Goal: Check status: Check status

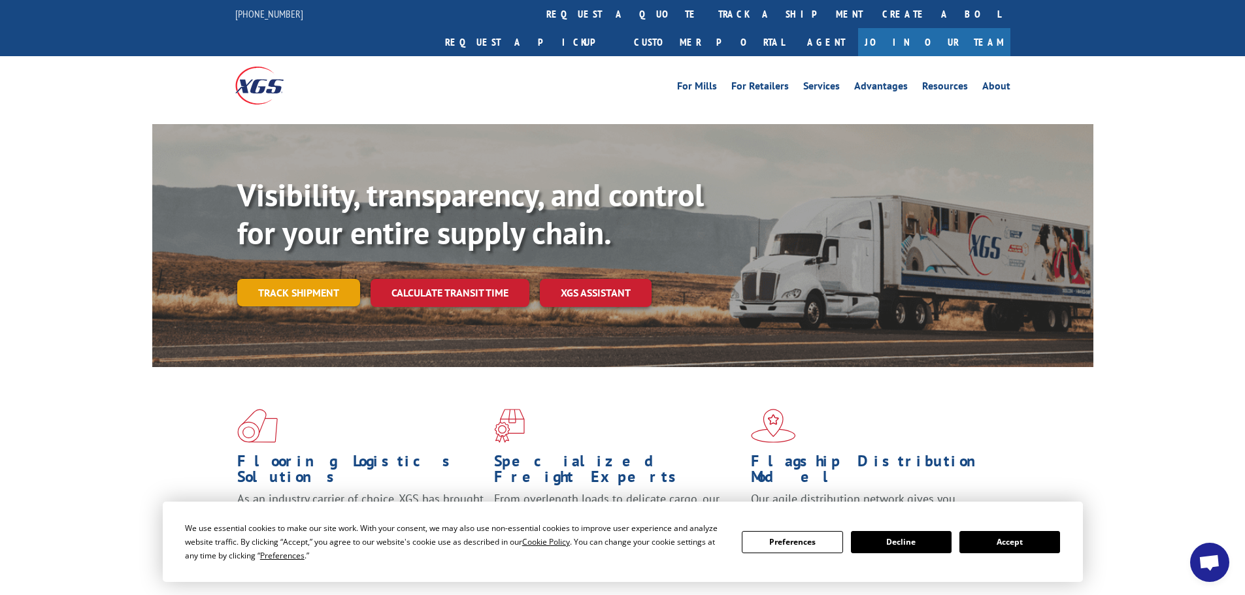
click at [311, 279] on link "Track shipment" at bounding box center [298, 292] width 123 height 27
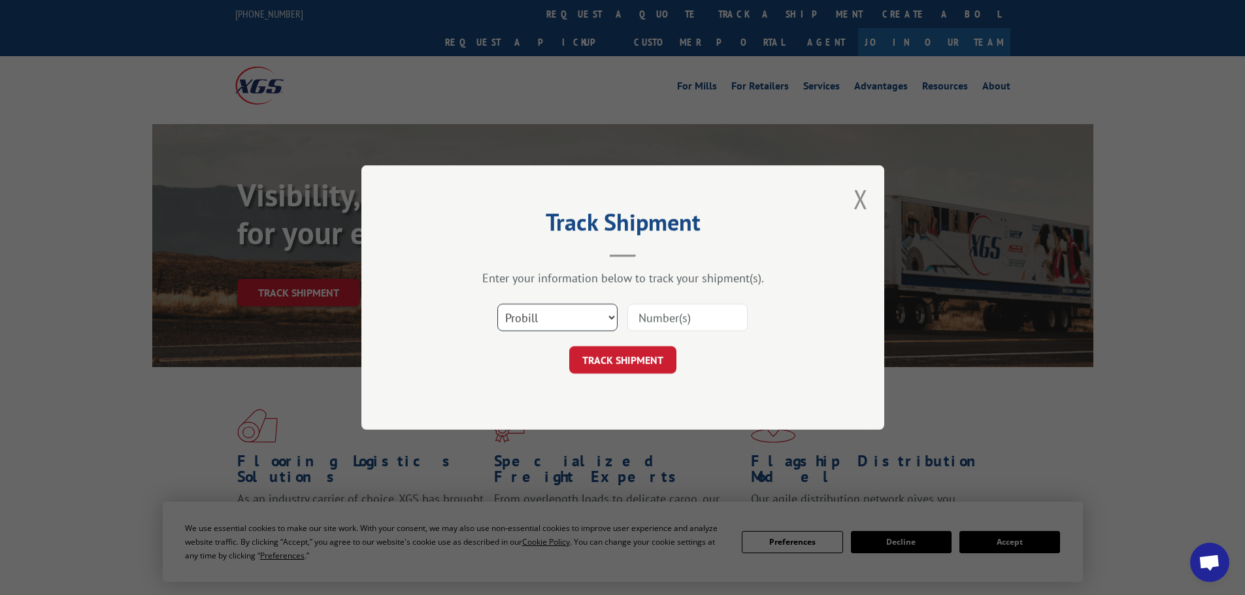
click at [600, 314] on select "Select category... Probill BOL PO" at bounding box center [557, 317] width 120 height 27
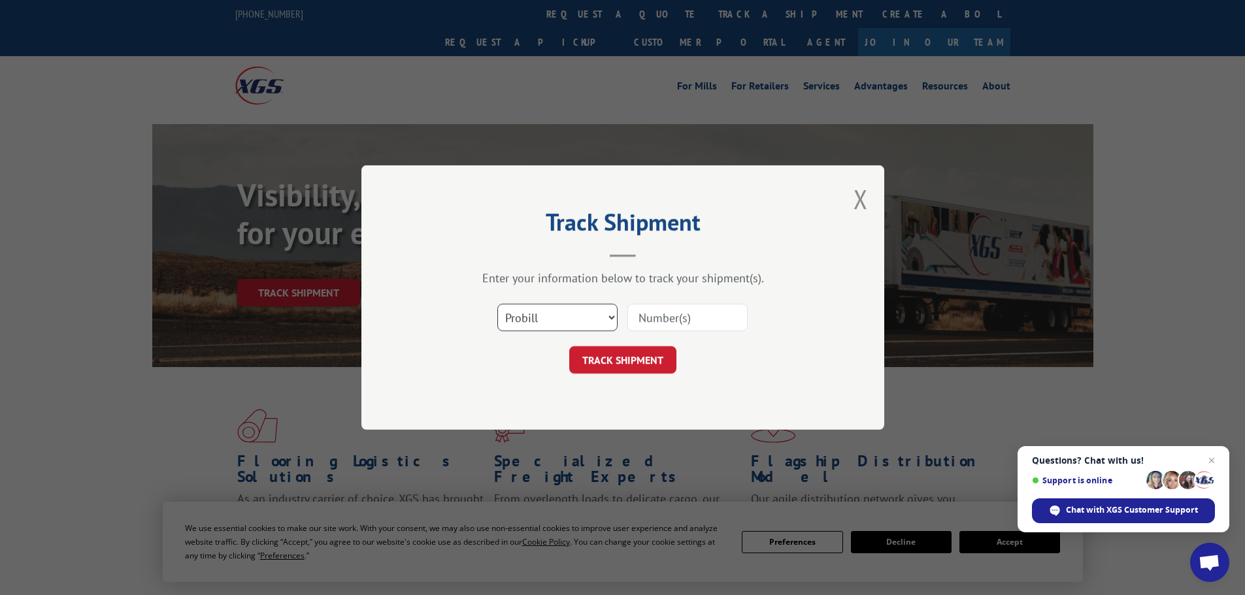
select select "bol"
click at [497, 304] on select "Select category... Probill BOL PO" at bounding box center [557, 317] width 120 height 27
paste input "5562585"
type input "5562585"
click at [632, 364] on button "TRACK SHIPMENT" at bounding box center [622, 359] width 107 height 27
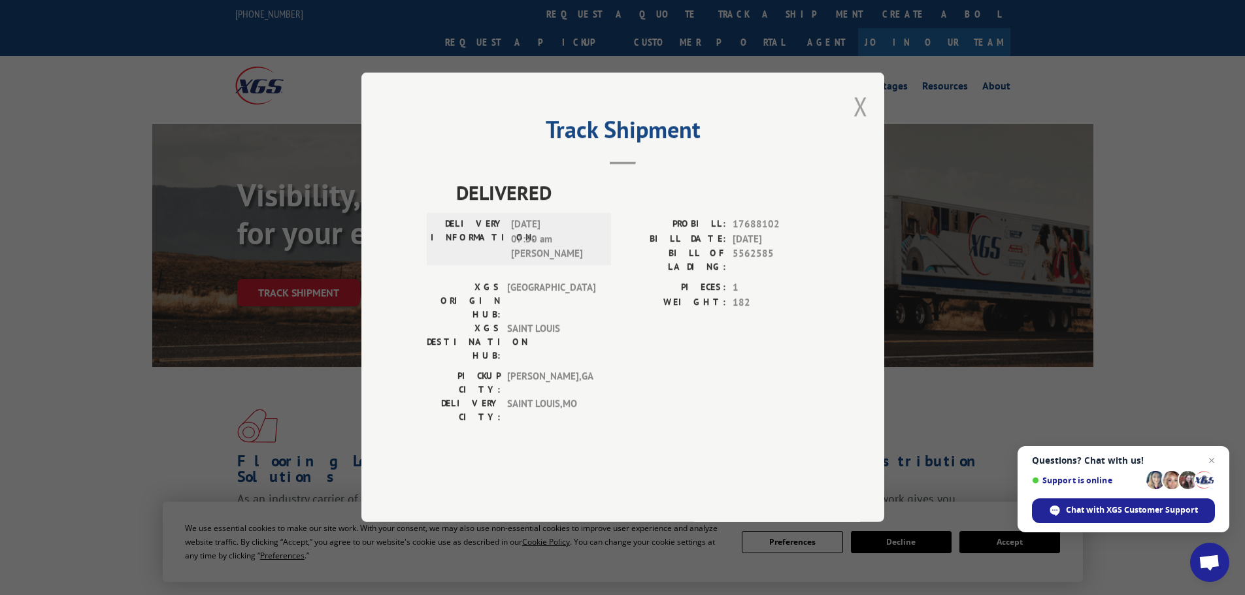
click at [863, 124] on button "Close modal" at bounding box center [860, 106] width 14 height 35
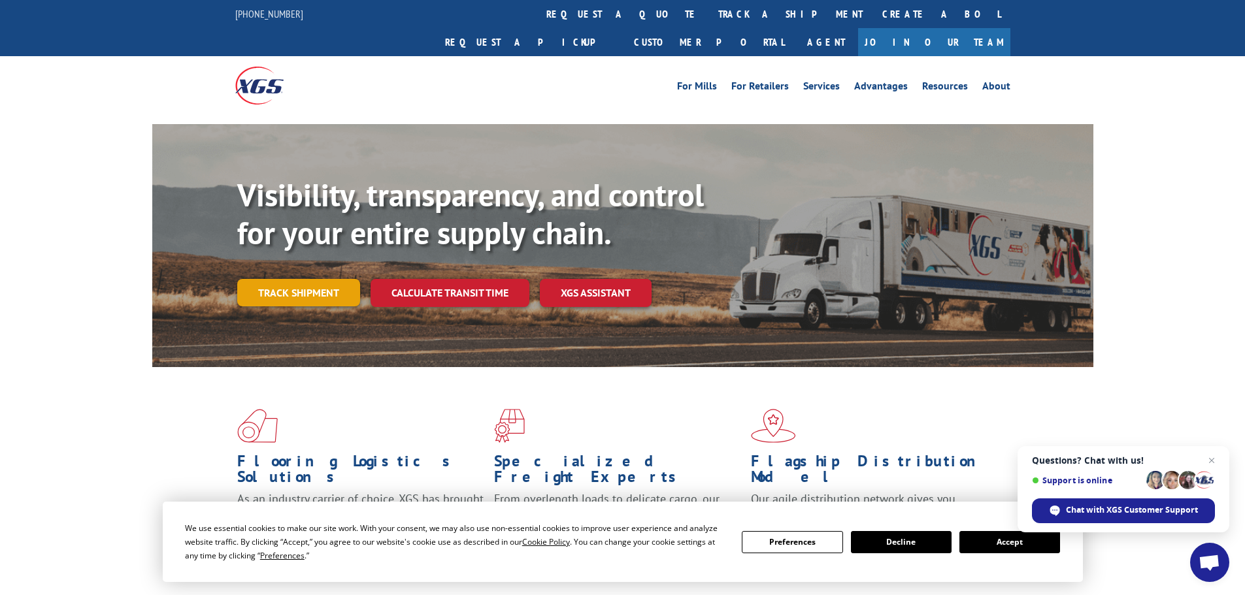
click at [286, 279] on link "Track shipment" at bounding box center [298, 292] width 123 height 27
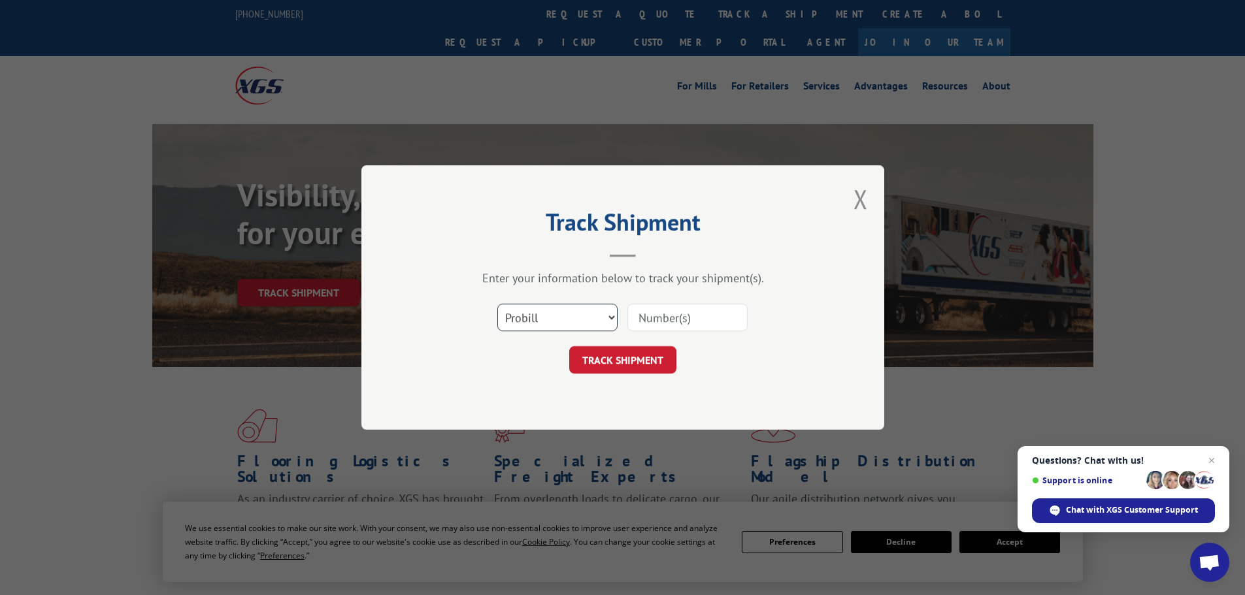
click at [520, 314] on select "Select category... Probill BOL PO" at bounding box center [557, 317] width 120 height 27
select select "bol"
click at [497, 304] on select "Select category... Probill BOL PO" at bounding box center [557, 317] width 120 height 27
paste input "6885517"
type input "6885517"
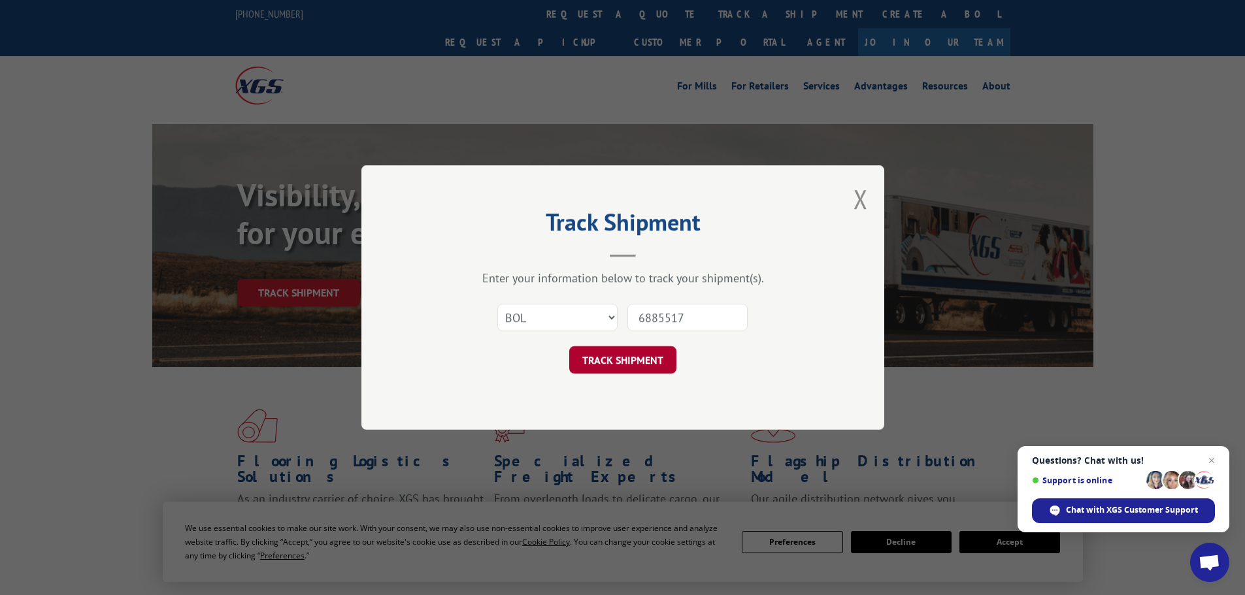
click at [646, 362] on button "TRACK SHIPMENT" at bounding box center [622, 359] width 107 height 27
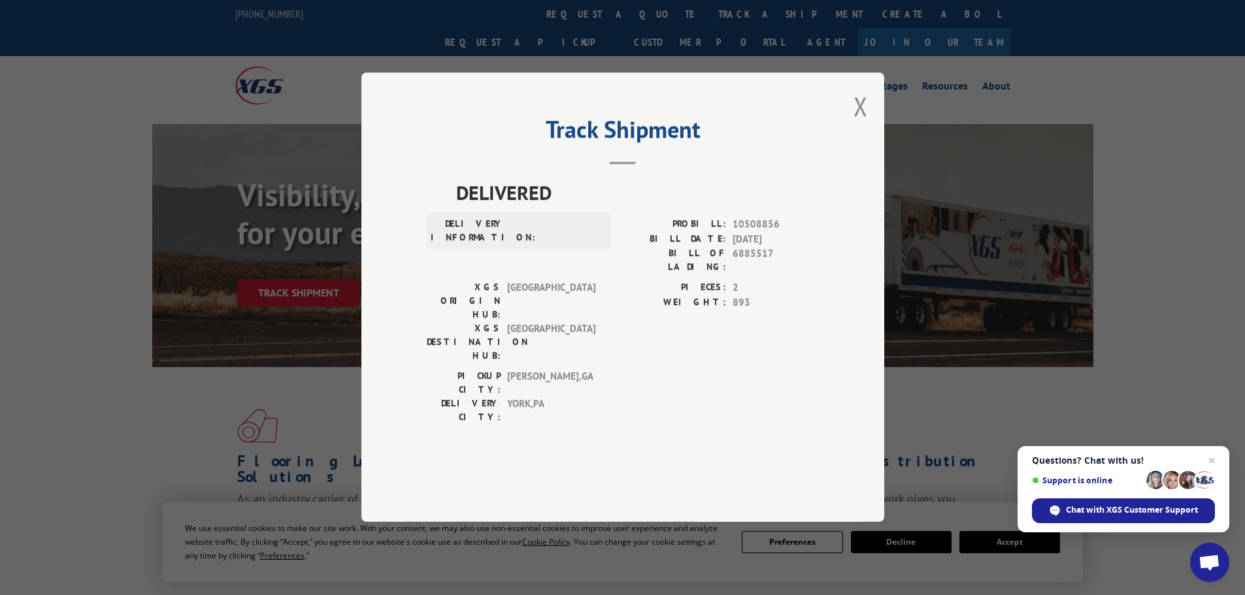
click at [550, 249] on div "DELIVERY INFORMATION:" at bounding box center [519, 231] width 184 height 35
click at [856, 124] on button "Close modal" at bounding box center [860, 106] width 14 height 35
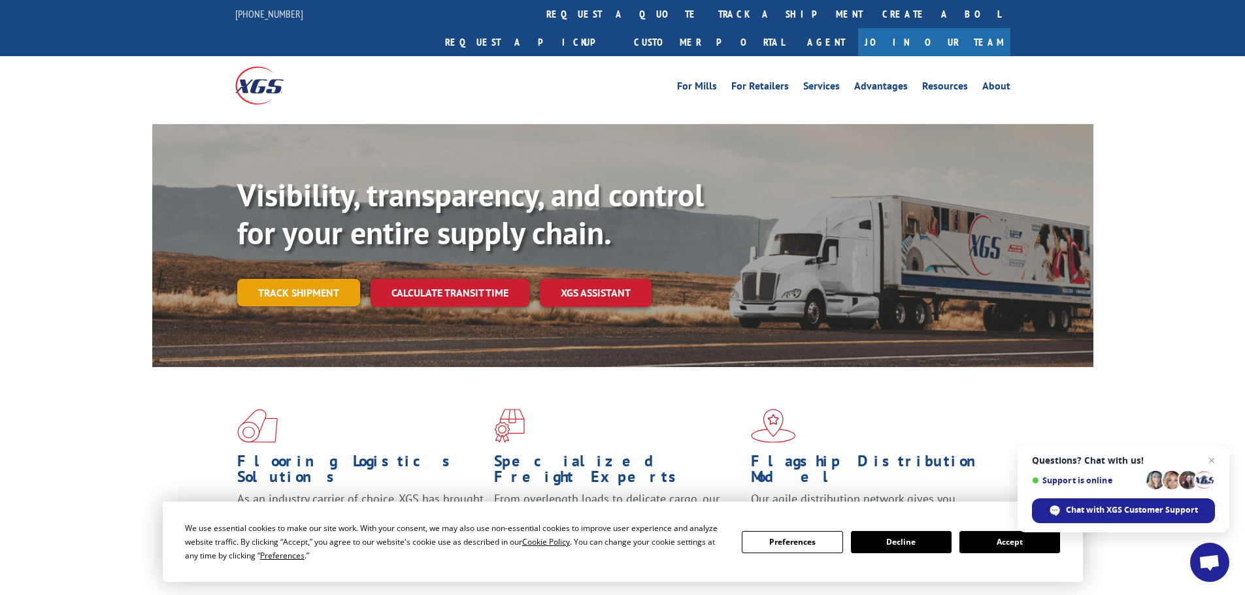
click at [295, 279] on link "Track shipment" at bounding box center [298, 292] width 123 height 27
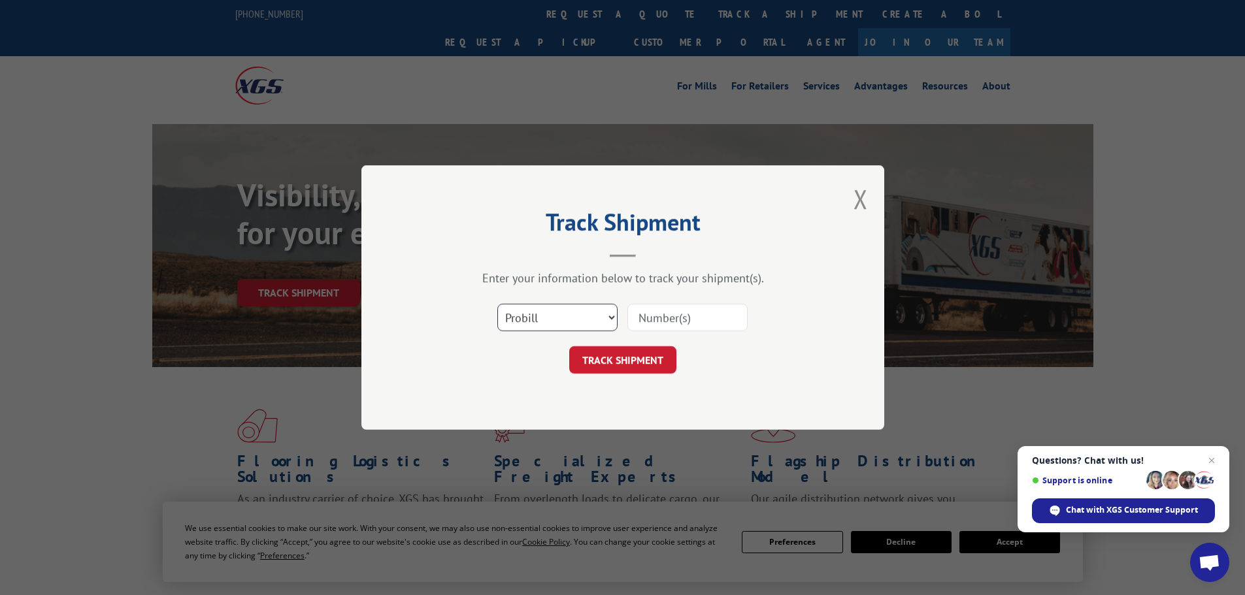
click at [569, 319] on select "Select category... Probill BOL PO" at bounding box center [557, 317] width 120 height 27
select select "po"
click at [497, 304] on select "Select category... Probill BOL PO" at bounding box center [557, 317] width 120 height 27
paste input "10511133"
type input "10511133"
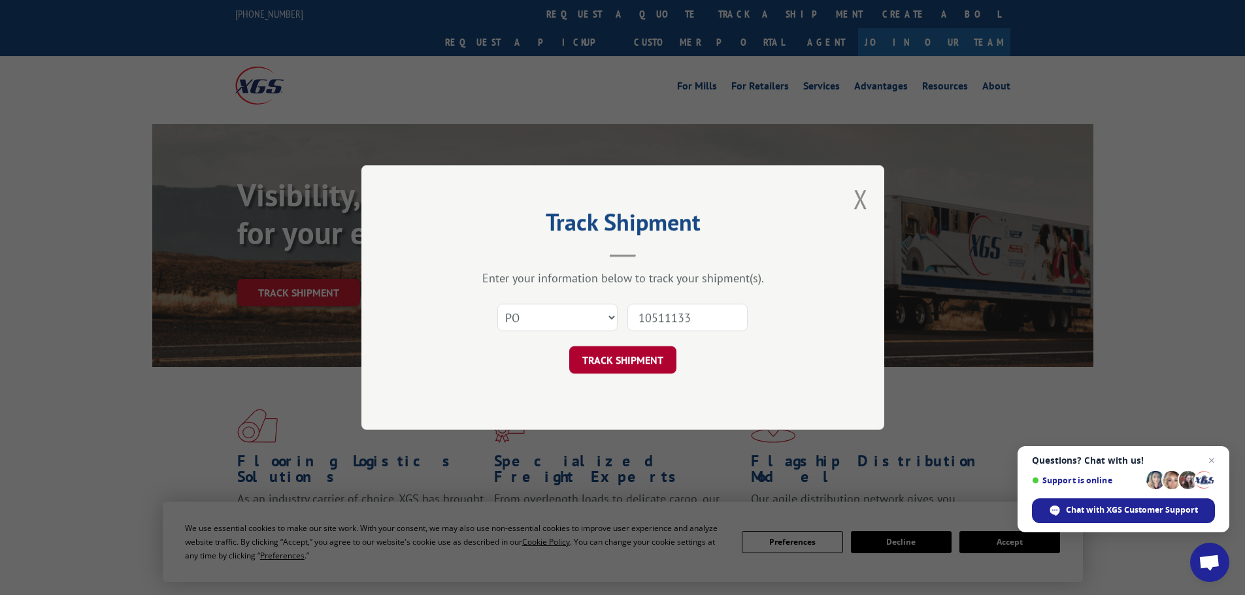
click at [655, 359] on button "TRACK SHIPMENT" at bounding box center [622, 359] width 107 height 27
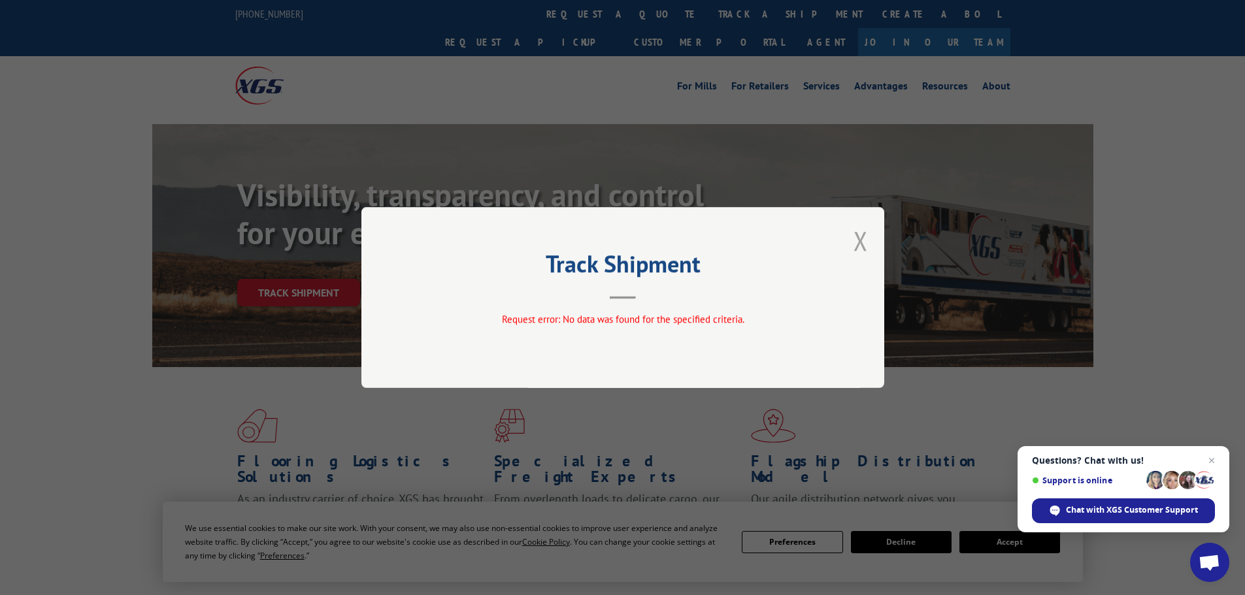
click at [867, 236] on button "Close modal" at bounding box center [860, 240] width 14 height 35
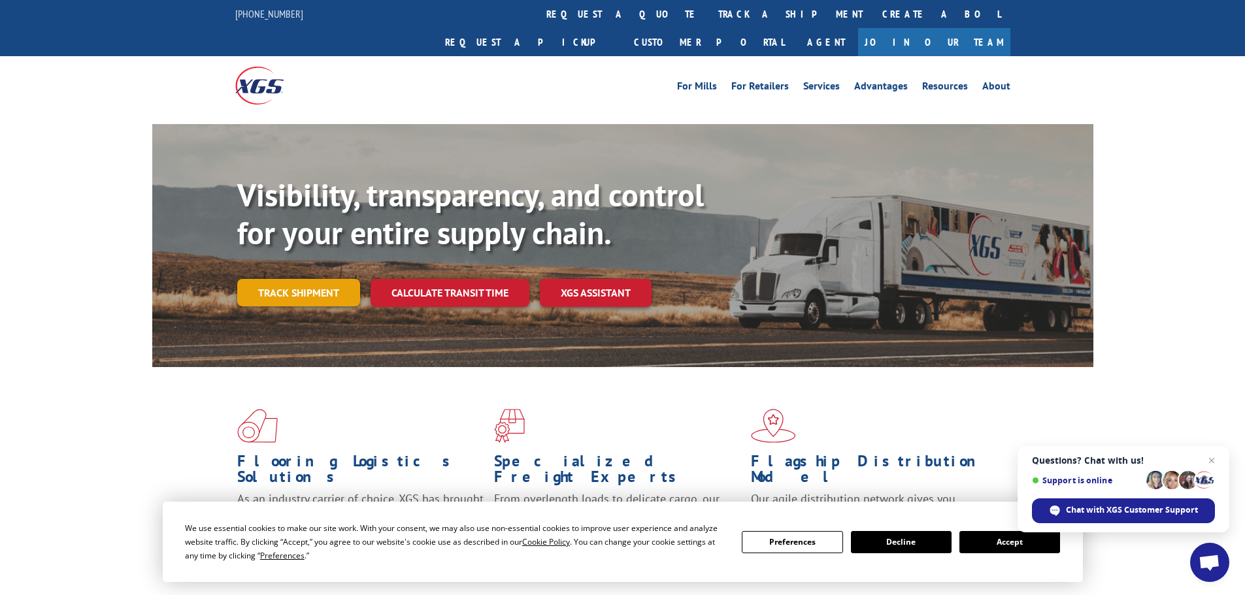
click at [306, 279] on link "Track shipment" at bounding box center [298, 292] width 123 height 27
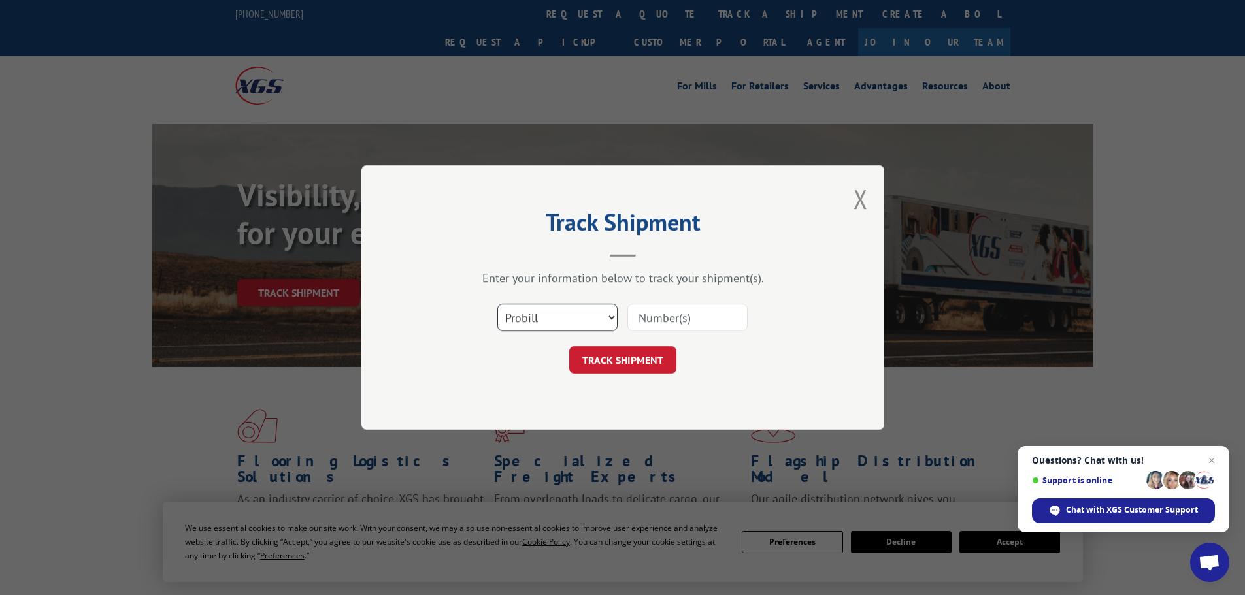
click at [543, 323] on select "Select category... Probill BOL PO" at bounding box center [557, 317] width 120 height 27
click at [497, 304] on select "Select category... Probill BOL PO" at bounding box center [557, 317] width 120 height 27
click at [525, 325] on select "Select category... Probill BOL PO" at bounding box center [557, 317] width 120 height 27
select select "probill"
click at [497, 304] on select "Select category... Probill BOL PO" at bounding box center [557, 317] width 120 height 27
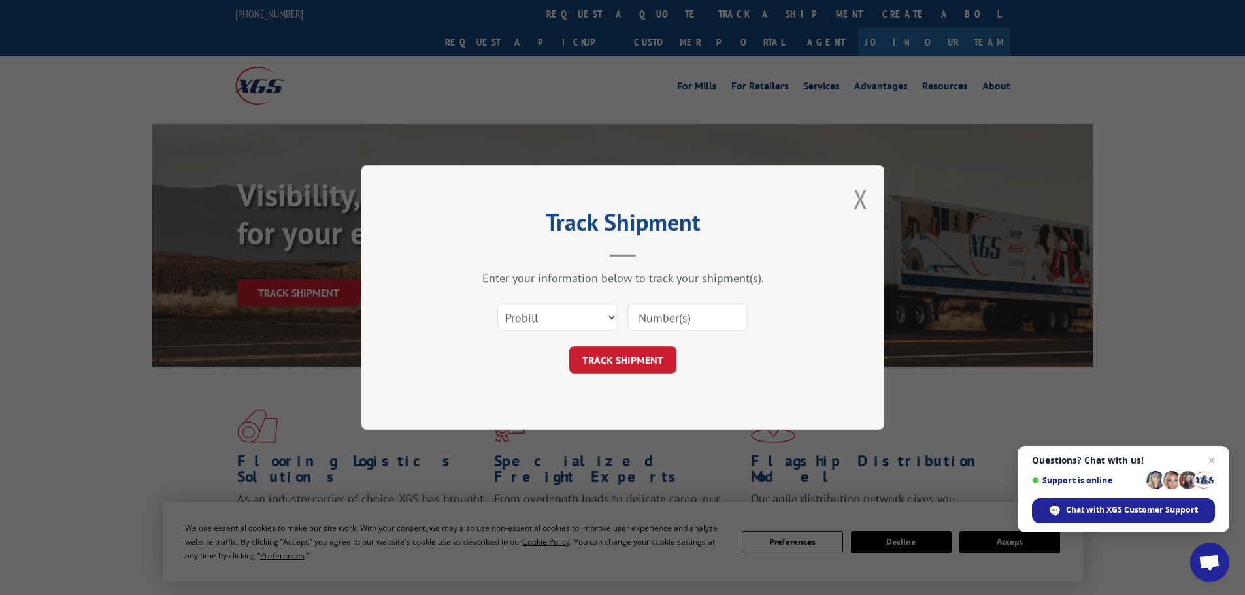
paste input "394034255870"
type input "394034255870"
click at [642, 359] on button "TRACK SHIPMENT" at bounding box center [622, 359] width 107 height 27
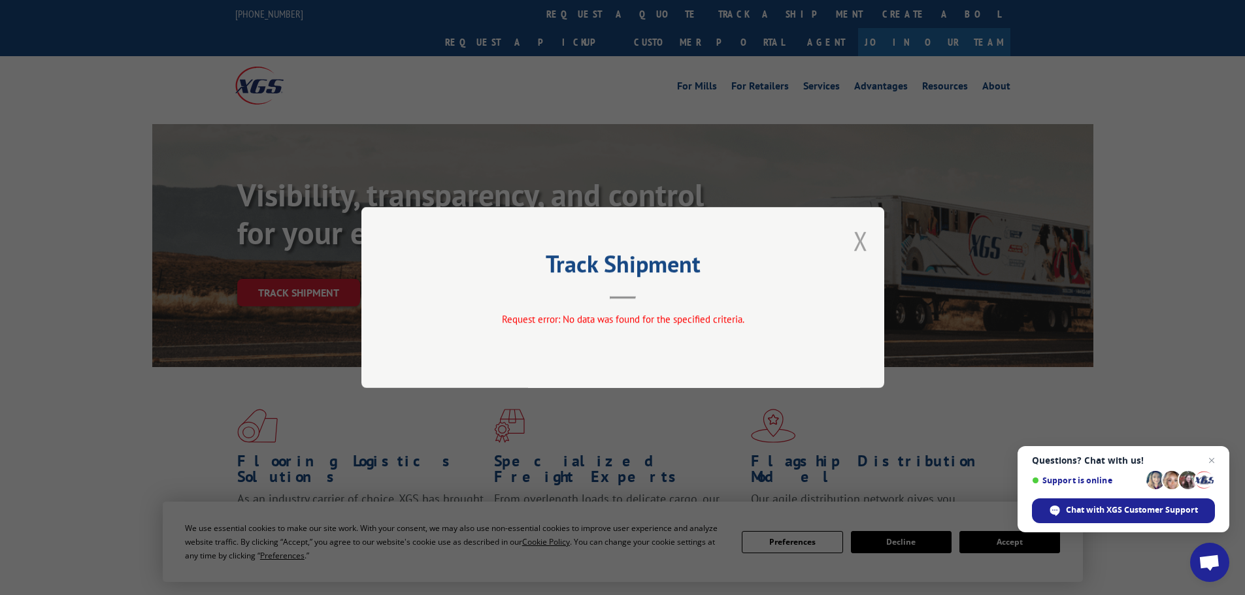
click at [861, 240] on button "Close modal" at bounding box center [860, 240] width 14 height 35
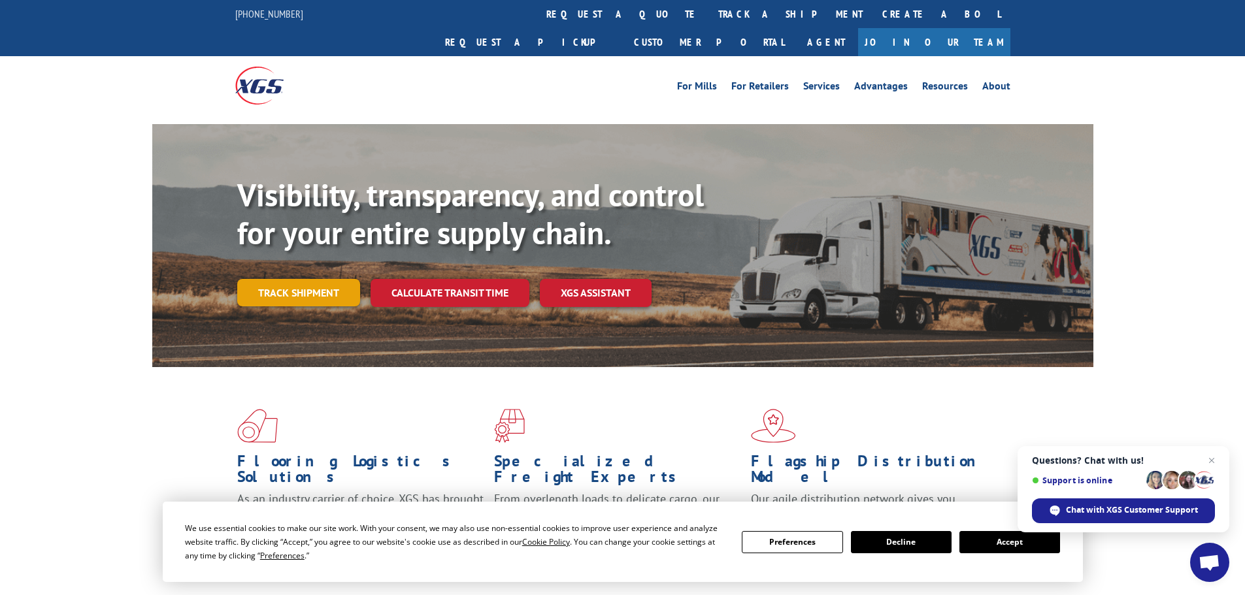
click at [310, 279] on link "Track shipment" at bounding box center [298, 292] width 123 height 27
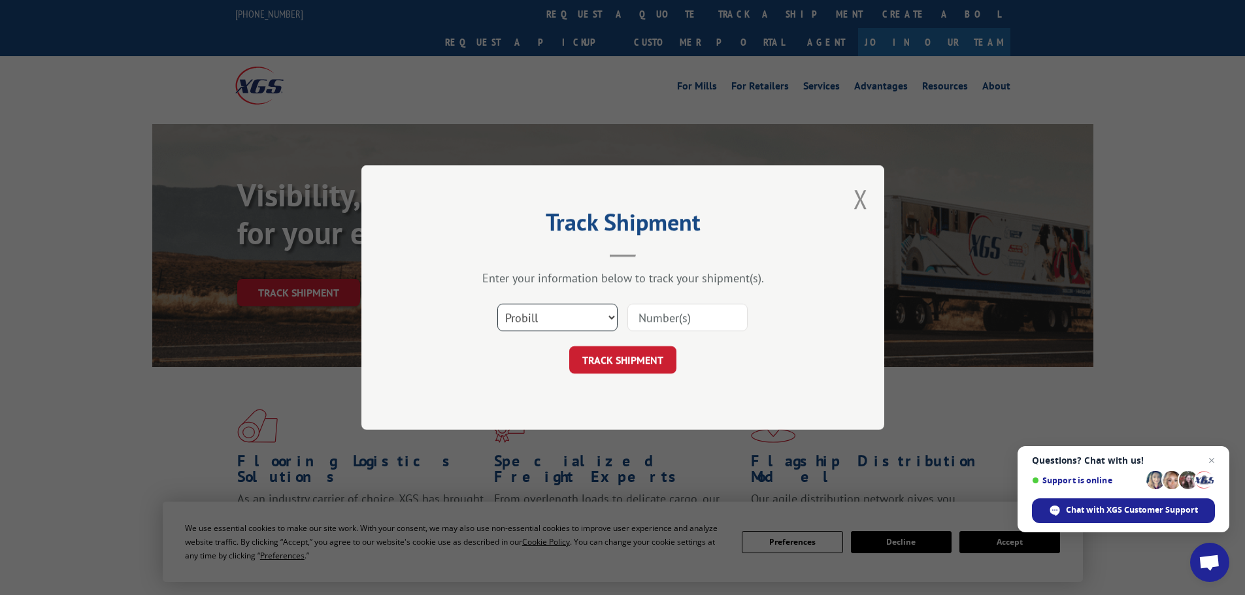
drag, startPoint x: 595, startPoint y: 329, endPoint x: 584, endPoint y: 330, distance: 11.8
click at [595, 329] on select "Select category... Probill BOL PO" at bounding box center [557, 317] width 120 height 27
select select "bol"
click at [497, 304] on select "Select category... Probill BOL PO" at bounding box center [557, 317] width 120 height 27
paste input "6885517"
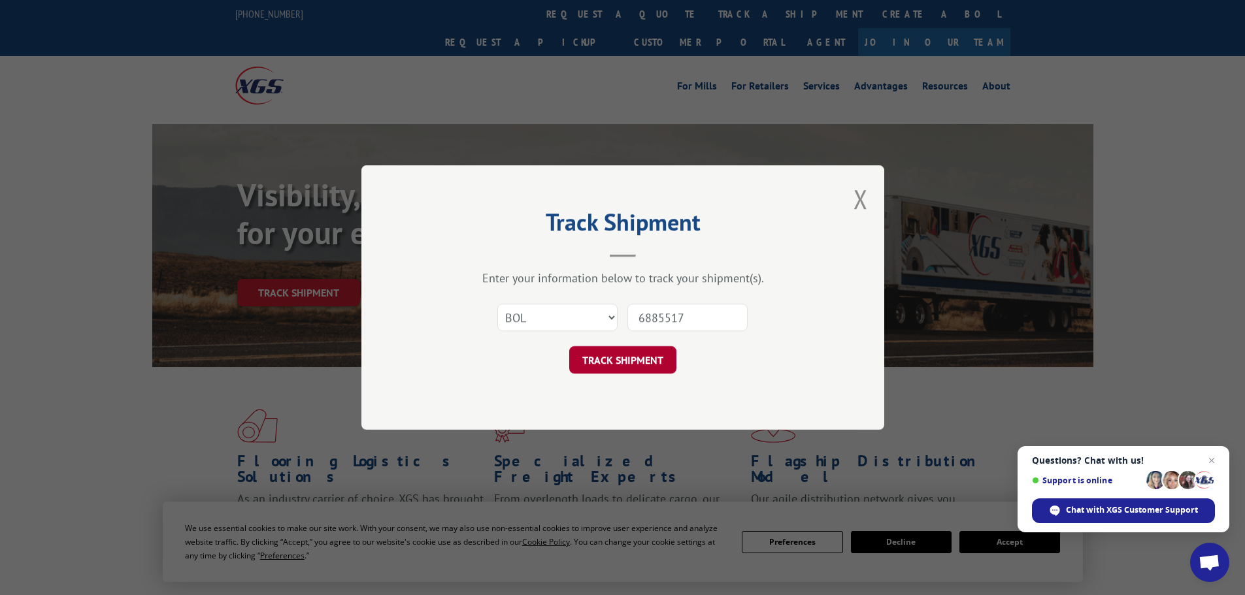
type input "6885517"
click at [657, 361] on button "TRACK SHIPMENT" at bounding box center [622, 359] width 107 height 27
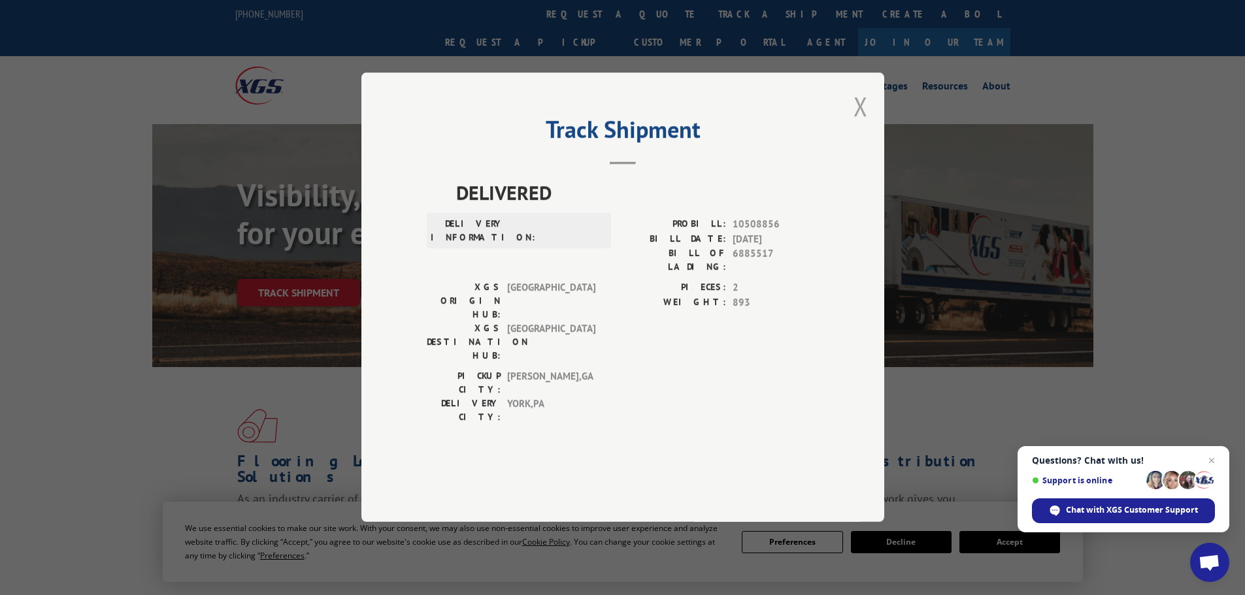
drag, startPoint x: 855, startPoint y: 152, endPoint x: 492, endPoint y: 257, distance: 378.3
click at [855, 124] on button "Close modal" at bounding box center [860, 106] width 14 height 35
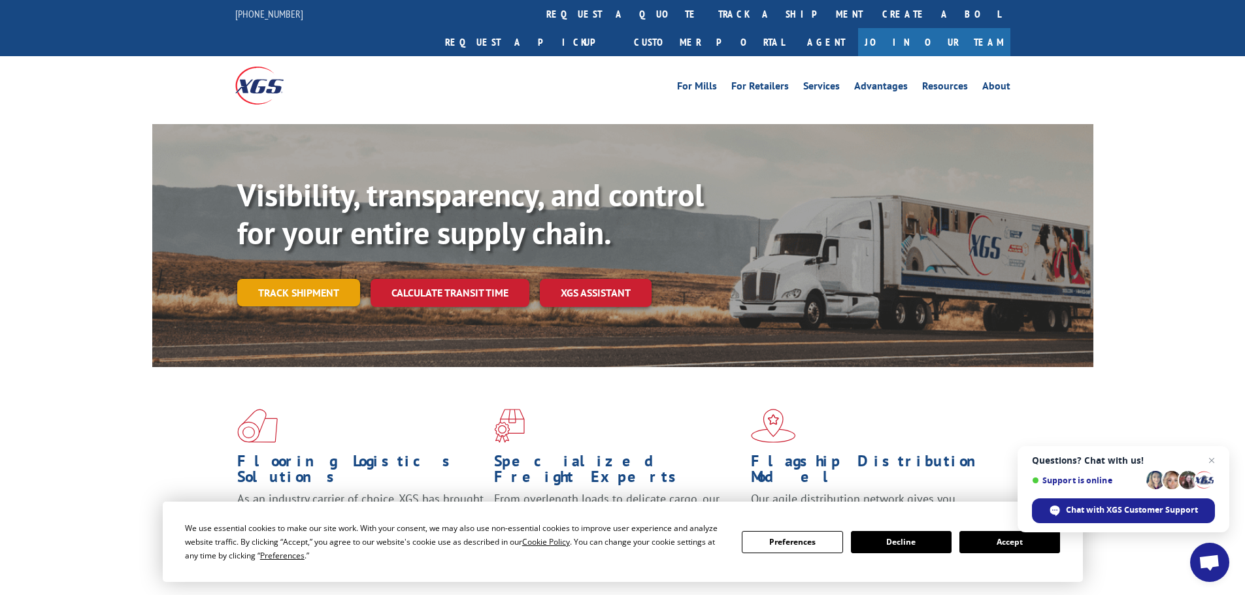
click at [323, 279] on link "Track shipment" at bounding box center [298, 292] width 123 height 27
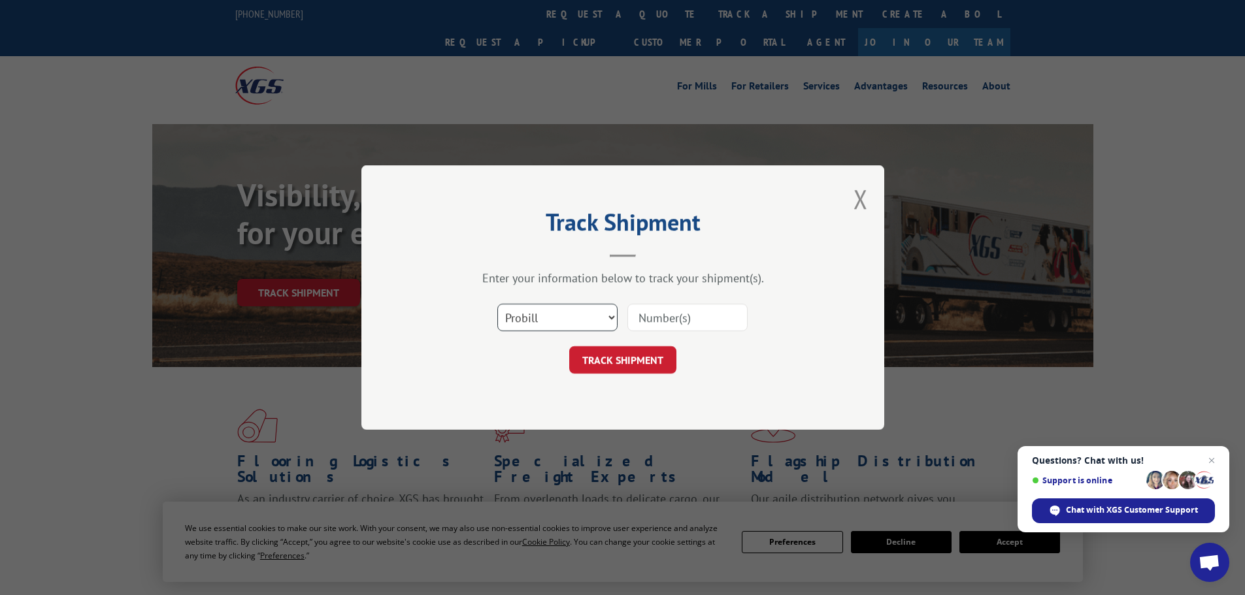
click at [555, 325] on select "Select category... Probill BOL PO" at bounding box center [557, 317] width 120 height 27
select select "bol"
click at [497, 304] on select "Select category... Probill BOL PO" at bounding box center [557, 317] width 120 height 27
paste input "5590503"
type input "5590503"
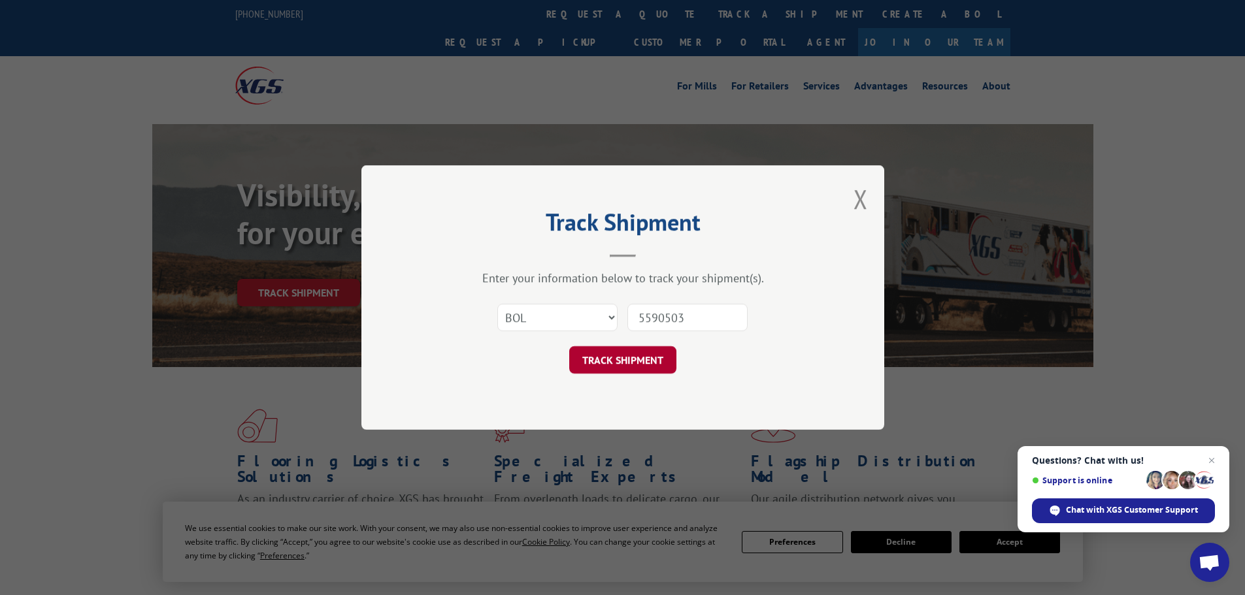
click at [603, 368] on button "TRACK SHIPMENT" at bounding box center [622, 359] width 107 height 27
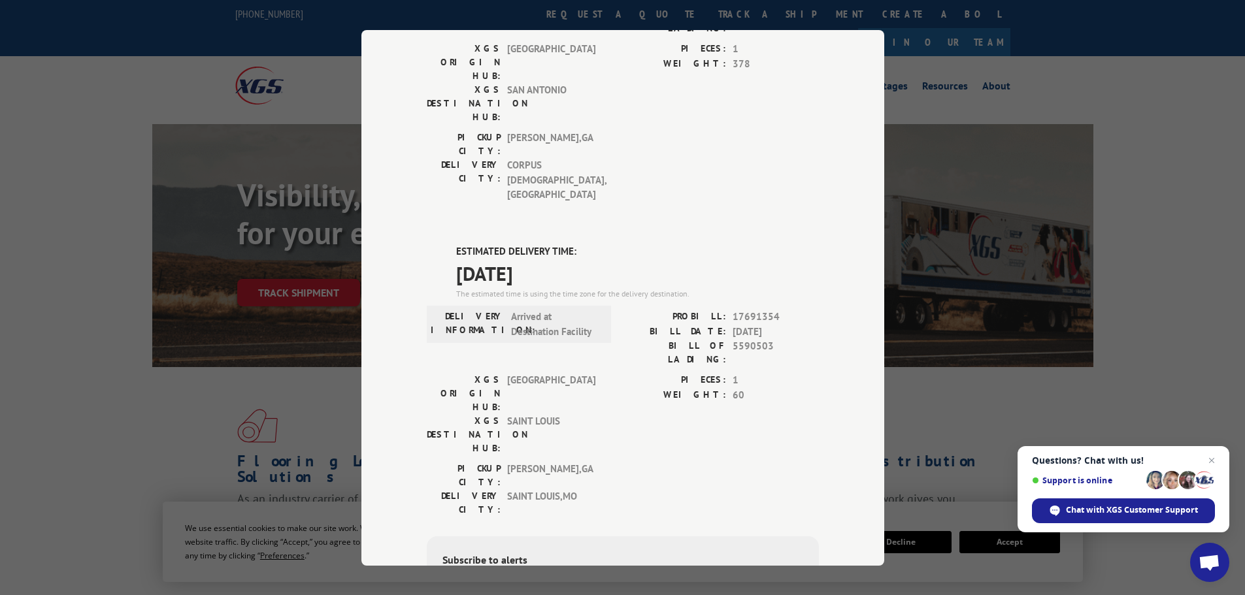
scroll to position [266, 0]
